Goal: Information Seeking & Learning: Learn about a topic

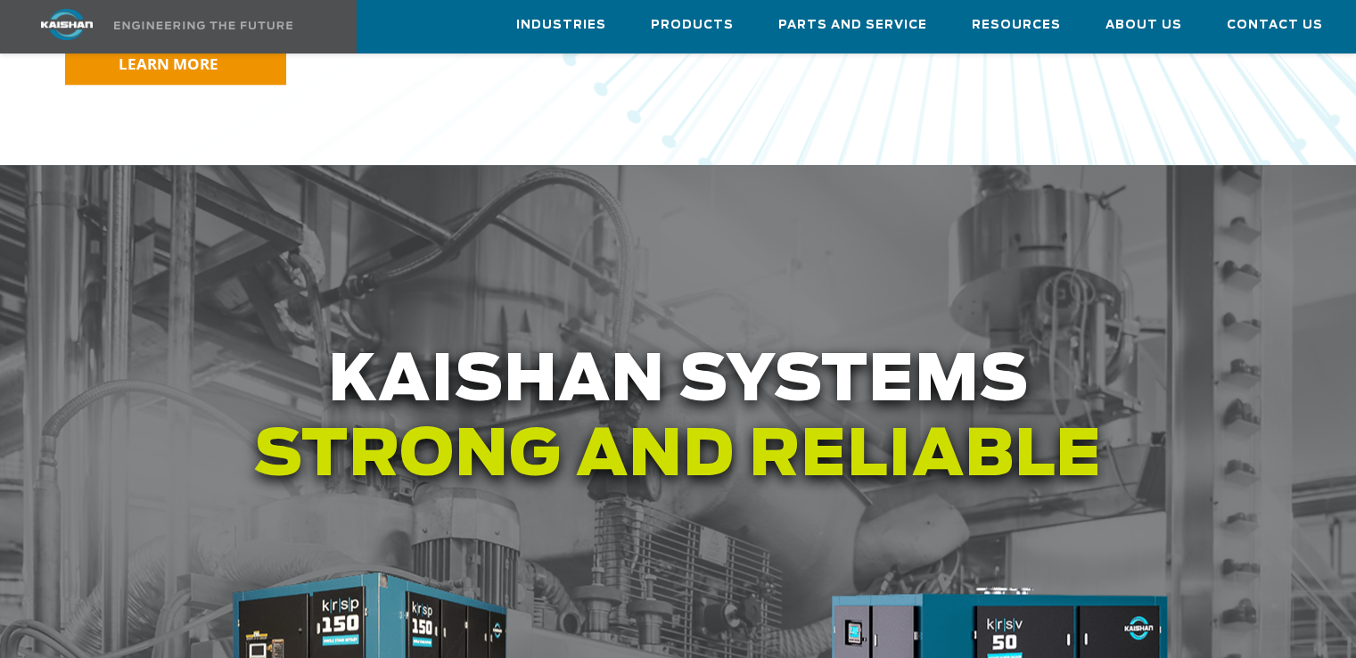
scroll to position [2140, 0]
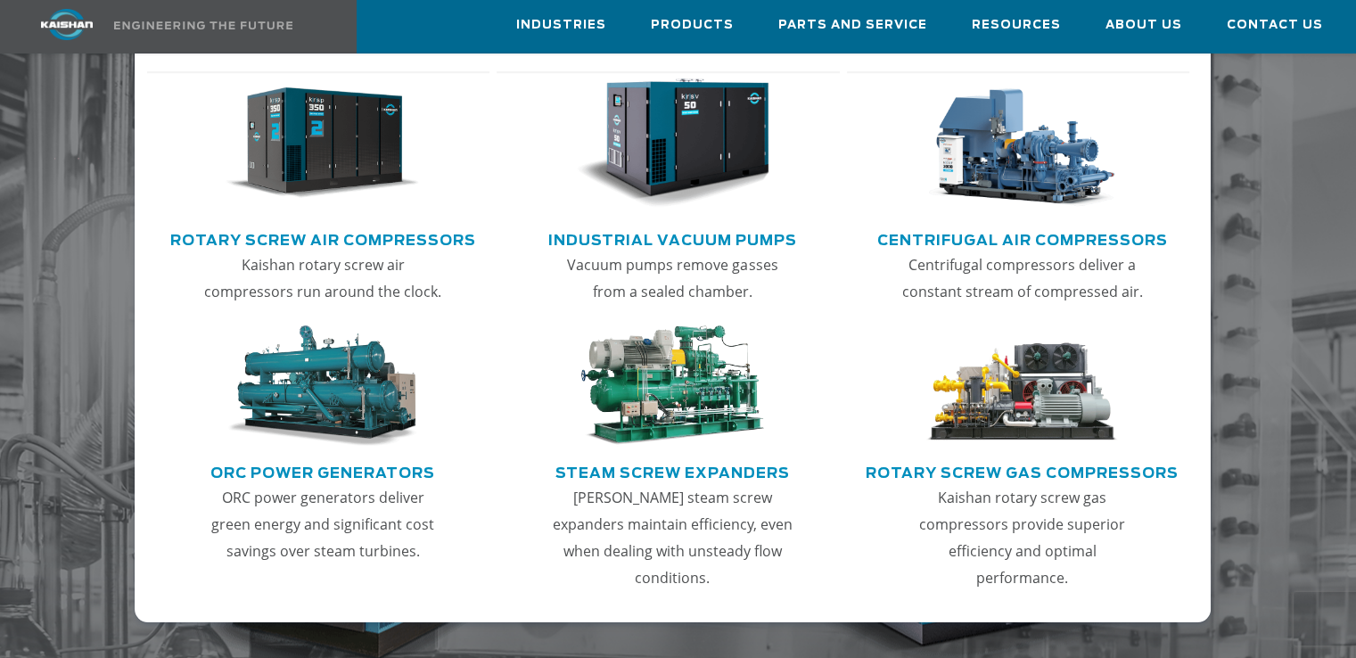
click at [350, 154] on img "Main menu" at bounding box center [322, 143] width 193 height 130
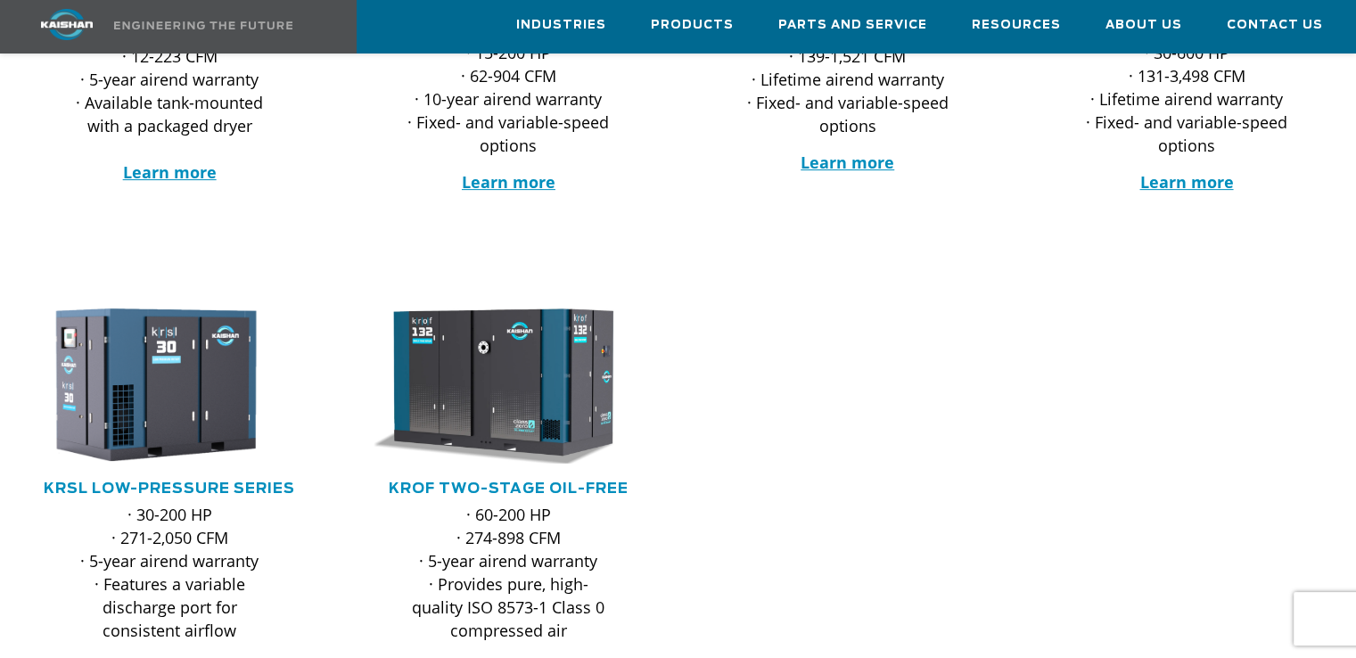
scroll to position [713, 0]
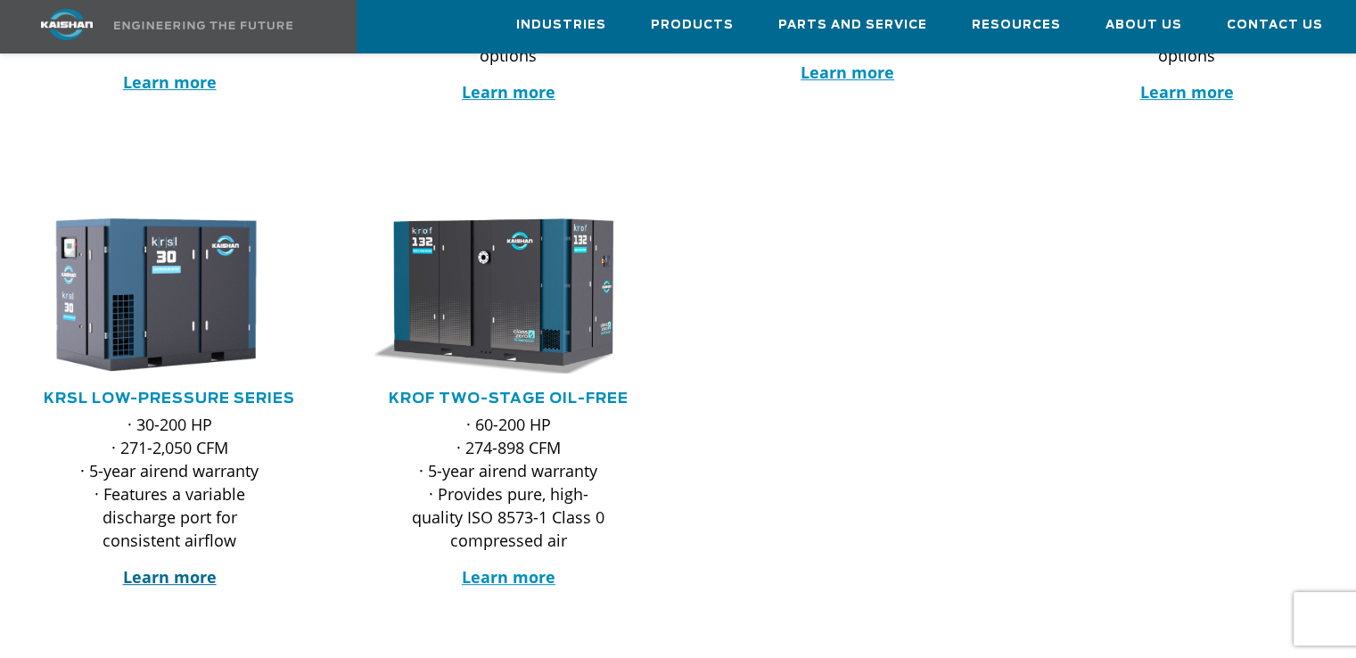
click at [157, 566] on strong "Learn more" at bounding box center [170, 576] width 94 height 21
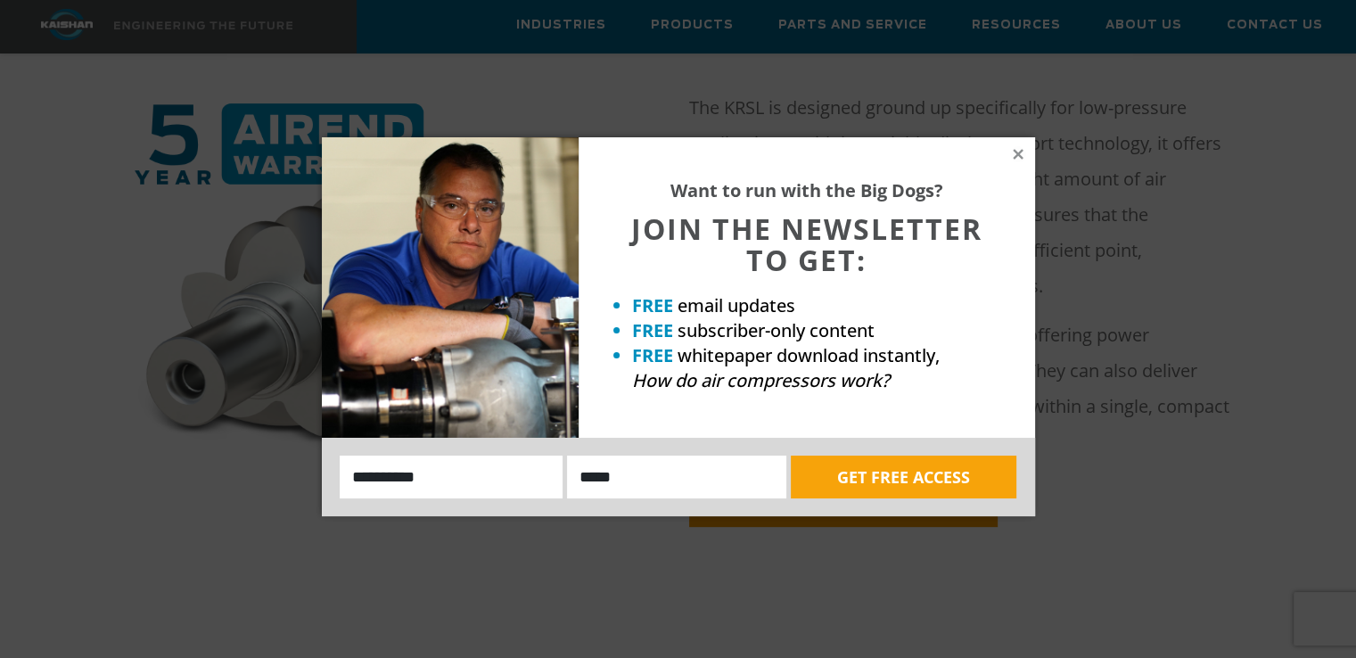
scroll to position [892, 0]
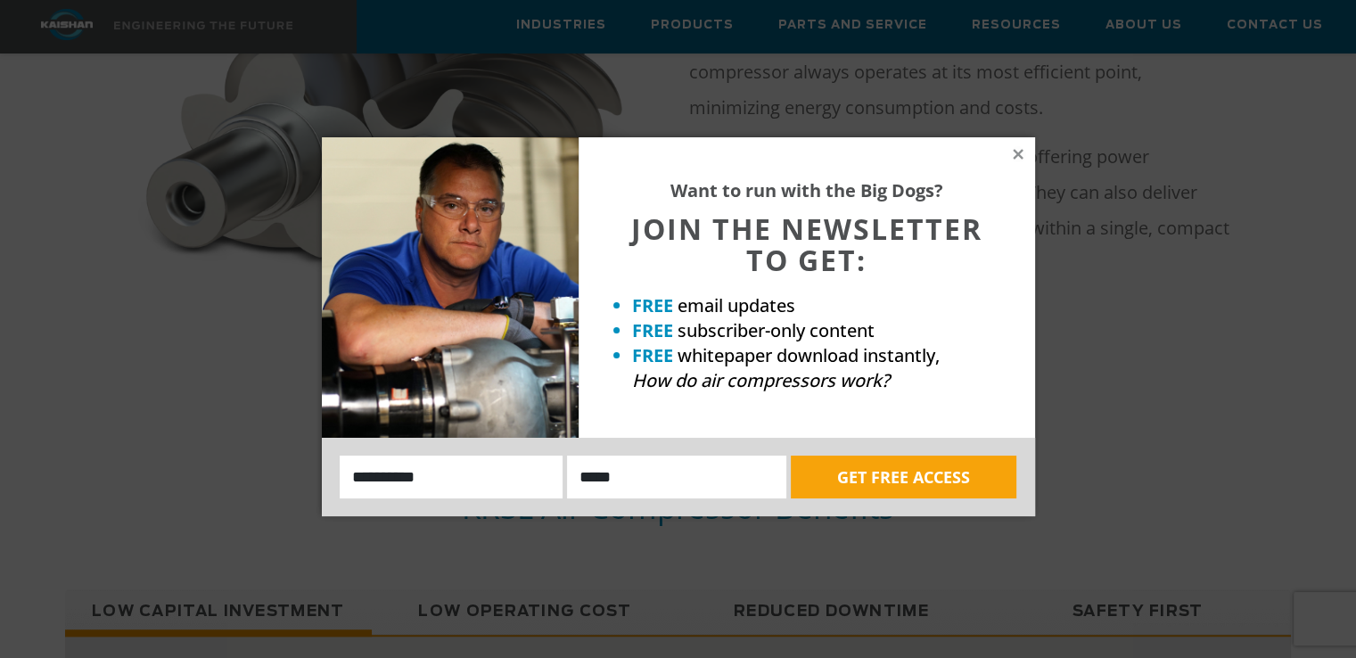
click at [428, 482] on input "Name:" at bounding box center [452, 477] width 224 height 43
type input "****"
type input "**********"
click at [886, 483] on button "GET FREE ACCESS" at bounding box center [904, 477] width 226 height 43
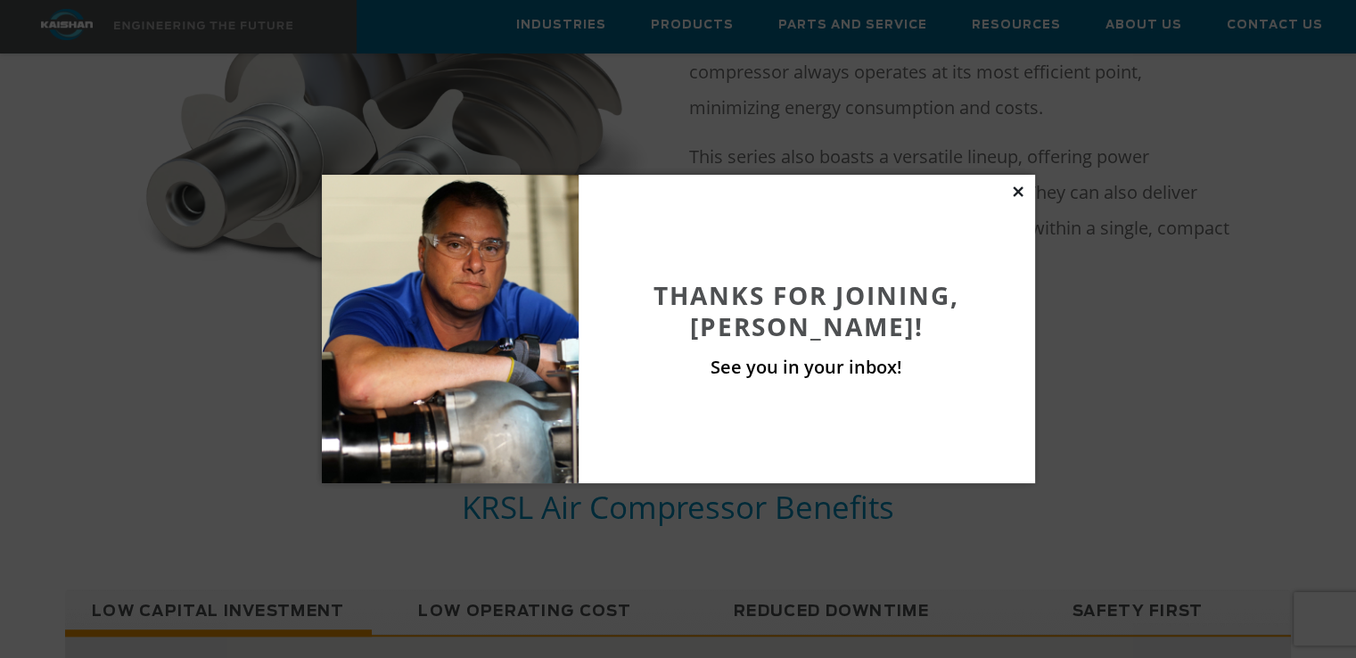
click at [1017, 192] on icon at bounding box center [1018, 191] width 10 height 10
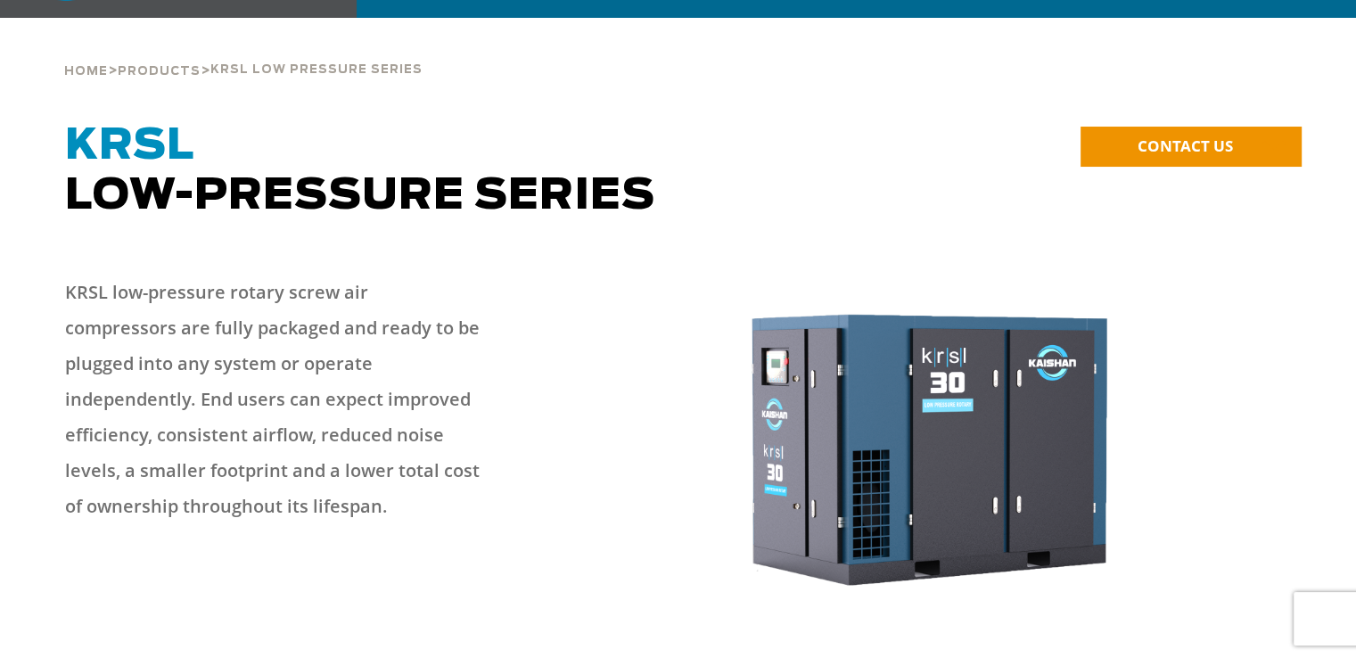
scroll to position [0, 0]
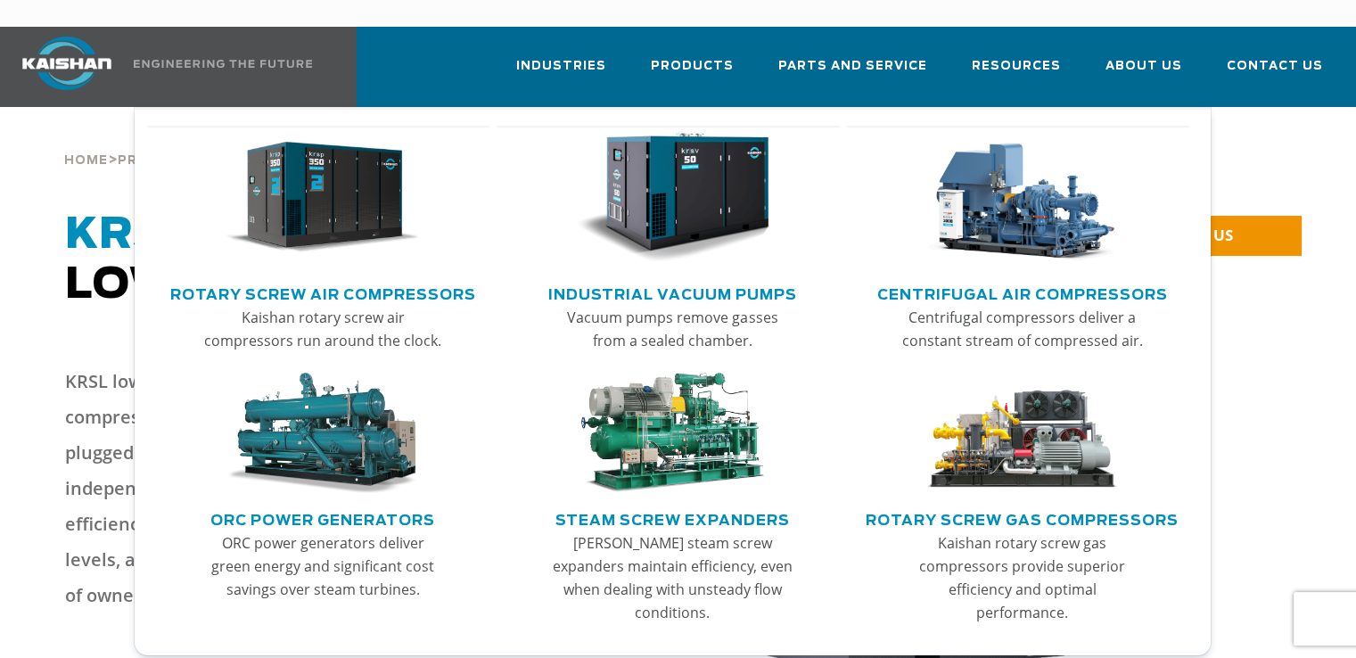
click at [319, 279] on link "Rotary Screw Air Compressors" at bounding box center [323, 292] width 306 height 27
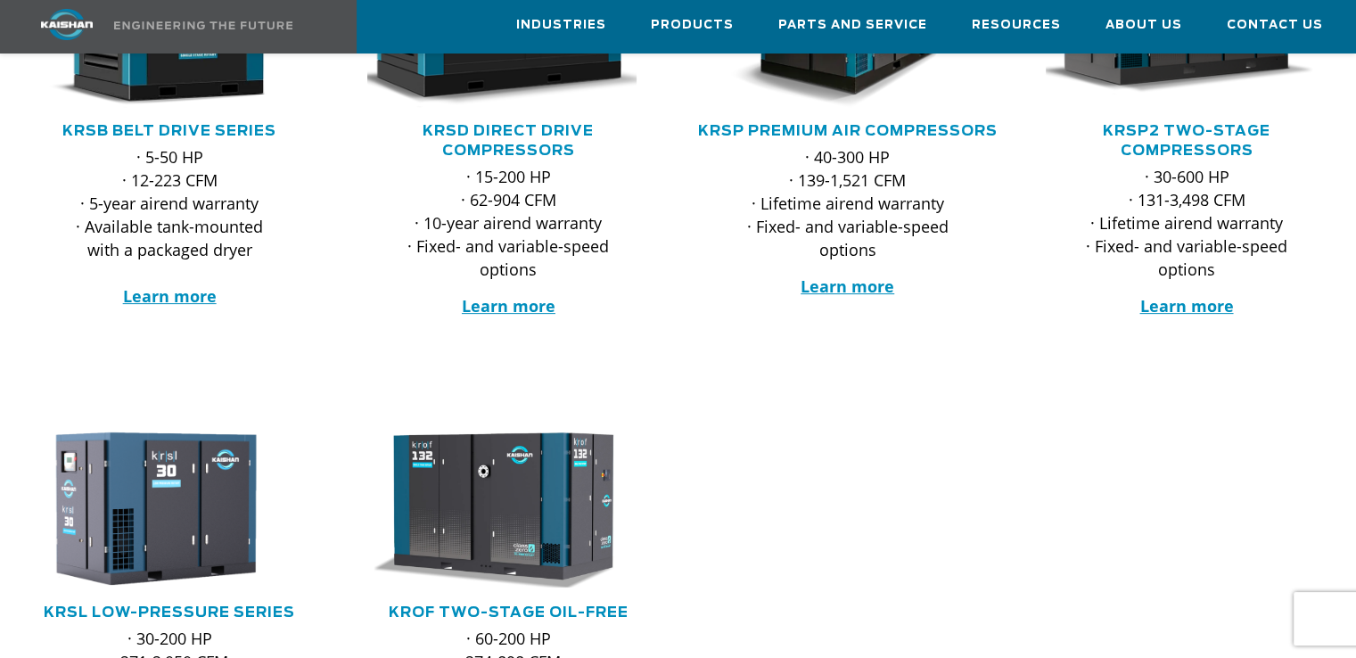
scroll to position [624, 0]
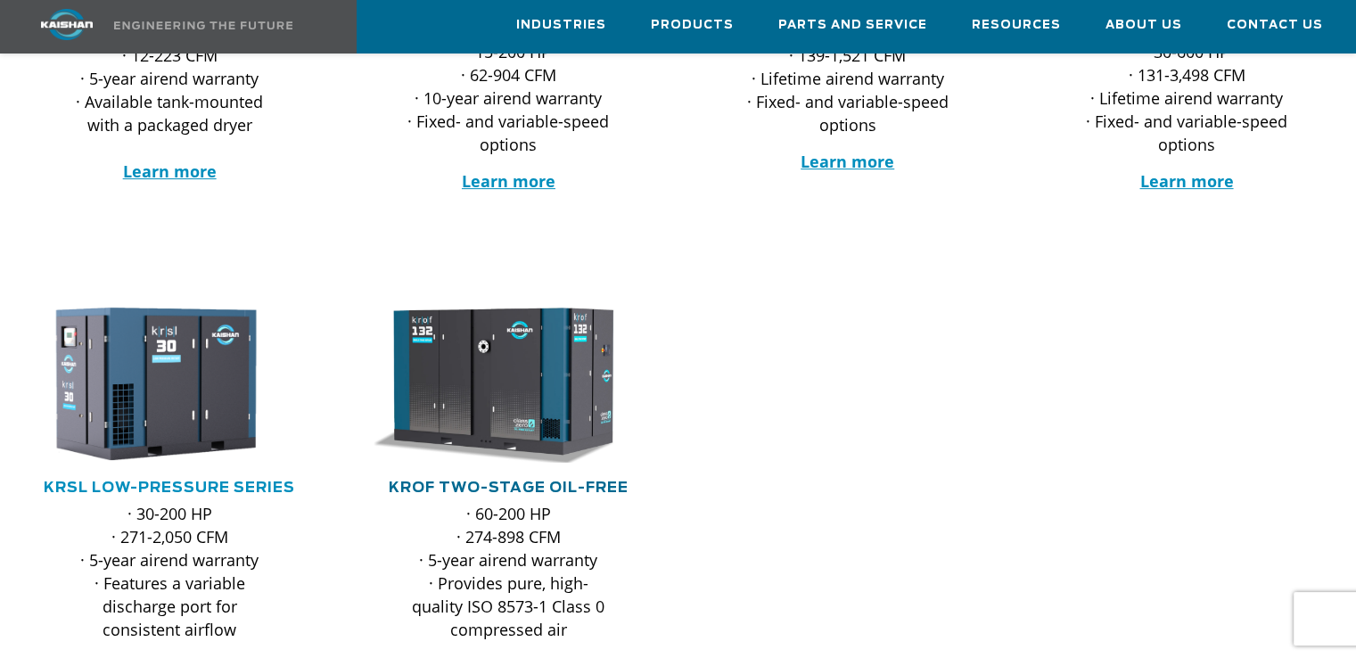
click at [518, 481] on link "KROF TWO-STAGE OIL-FREE" at bounding box center [509, 488] width 240 height 14
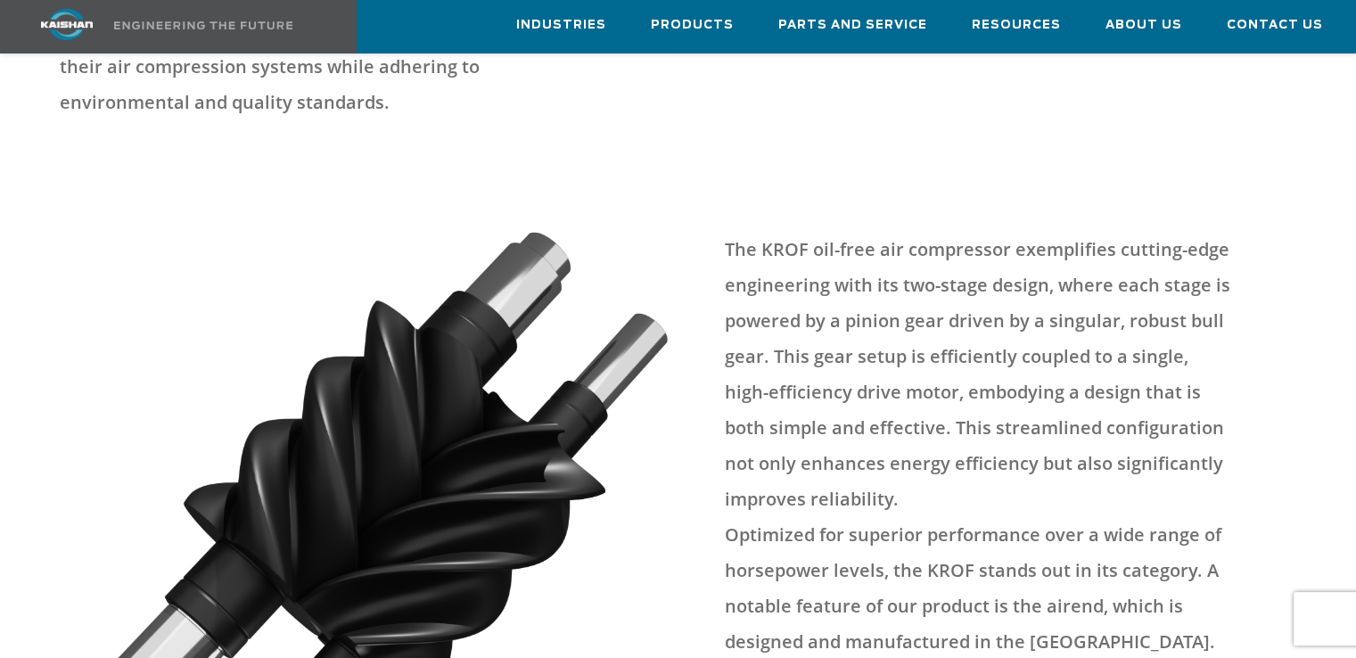
scroll to position [268, 0]
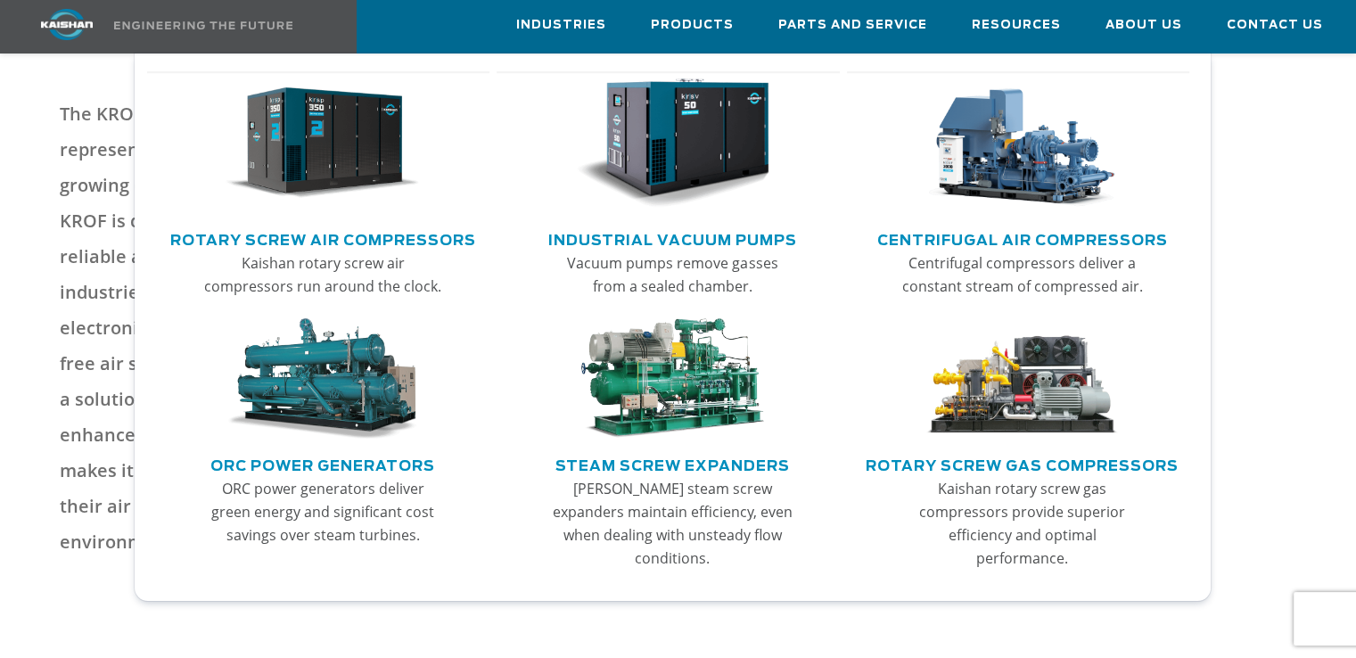
click at [335, 407] on img "Main menu" at bounding box center [322, 378] width 193 height 120
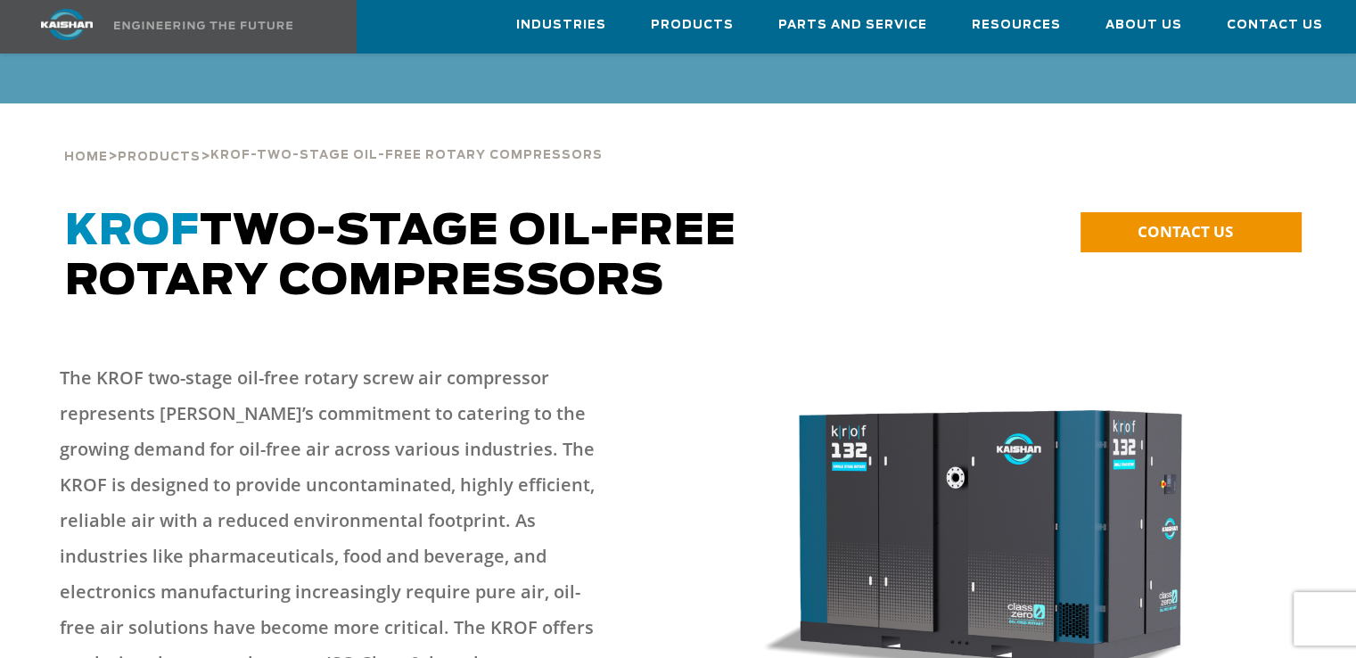
scroll to position [0, 0]
